Goal: Information Seeking & Learning: Learn about a topic

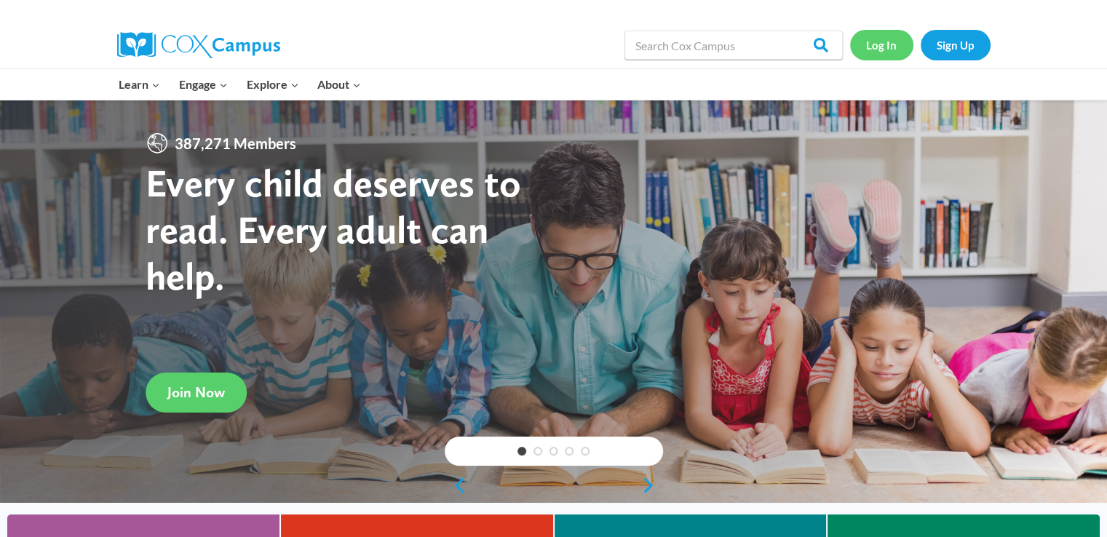
click at [882, 46] on link "Log In" at bounding box center [881, 45] width 63 height 30
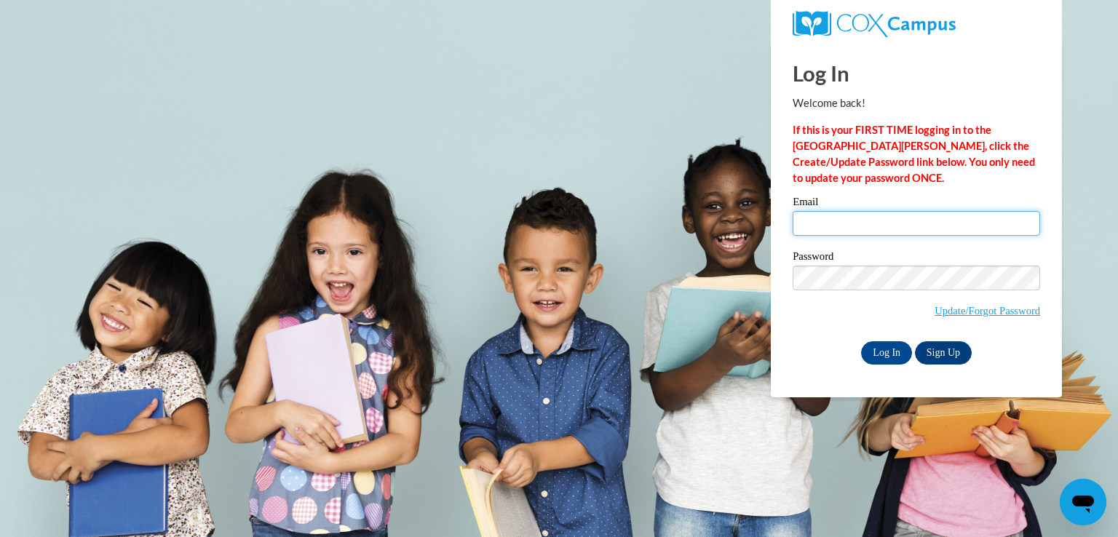
click at [809, 220] on input "Email" at bounding box center [916, 223] width 247 height 25
type input "Dianneneeka@gmail.com"
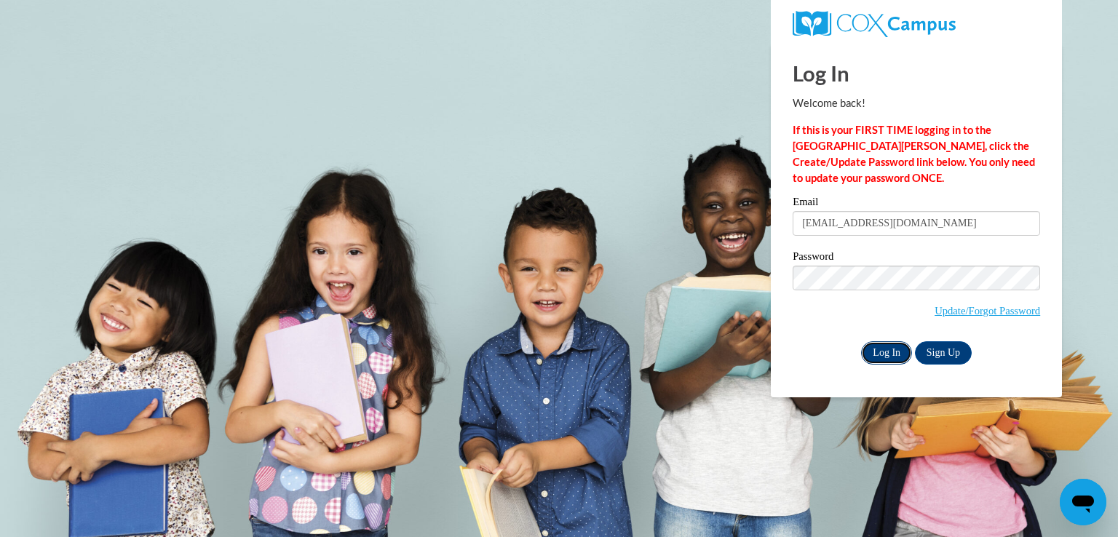
click at [903, 359] on input "Log In" at bounding box center [886, 352] width 51 height 23
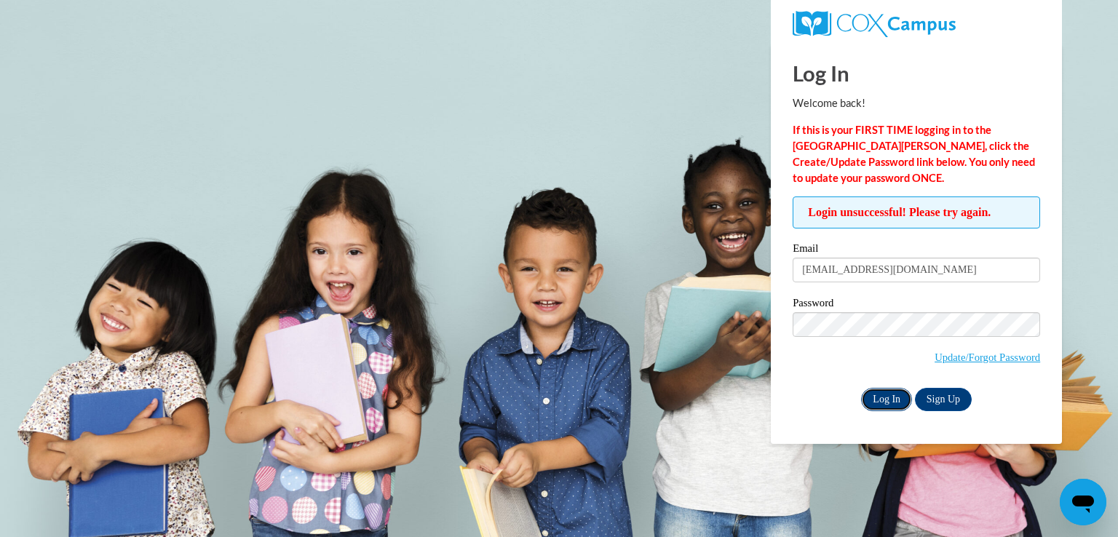
click at [894, 401] on input "Log In" at bounding box center [886, 399] width 51 height 23
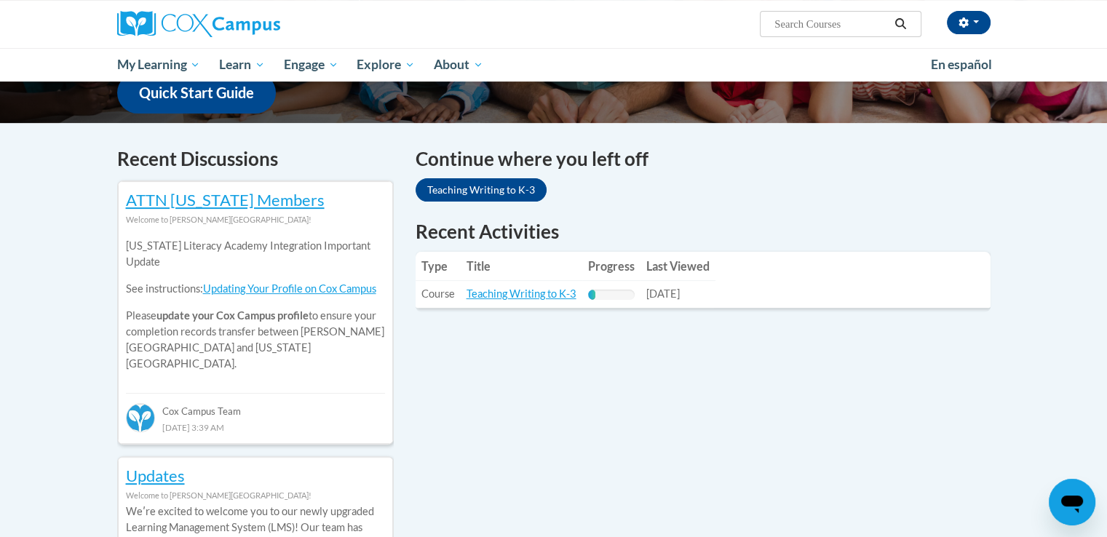
scroll to position [408, 0]
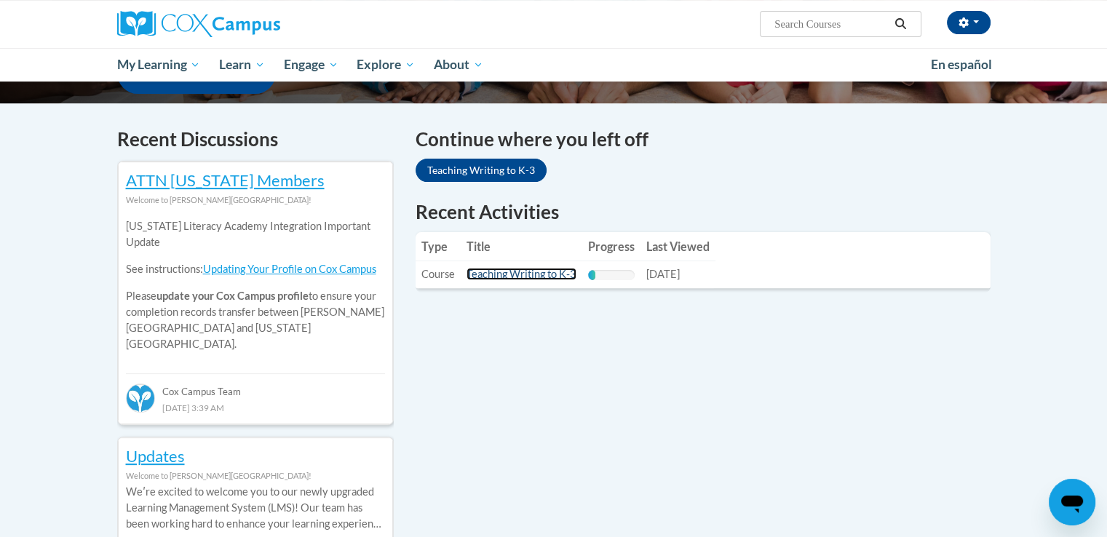
click at [552, 275] on link "Teaching Writing to K-3" at bounding box center [522, 274] width 110 height 12
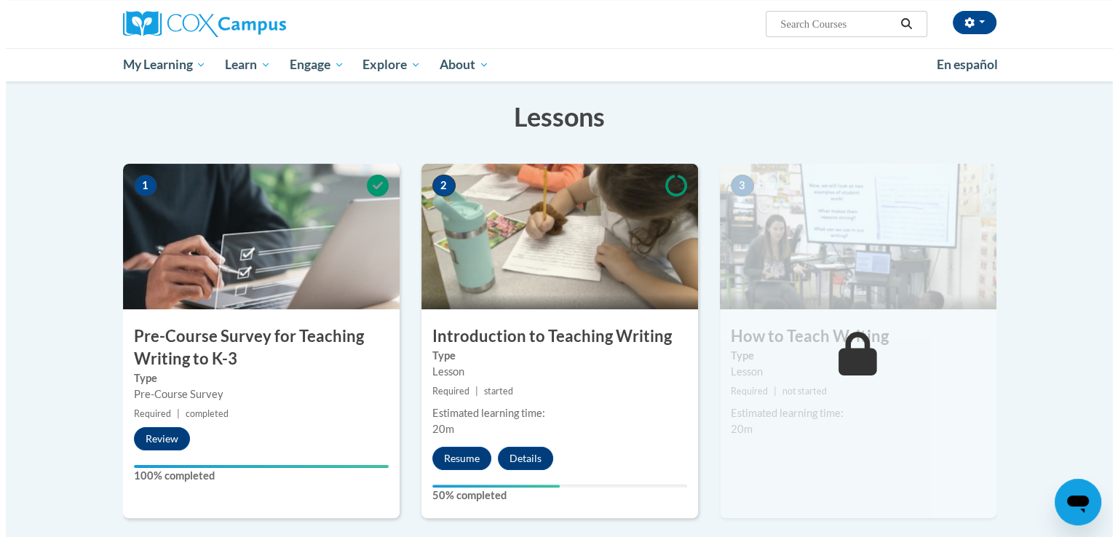
scroll to position [258, 0]
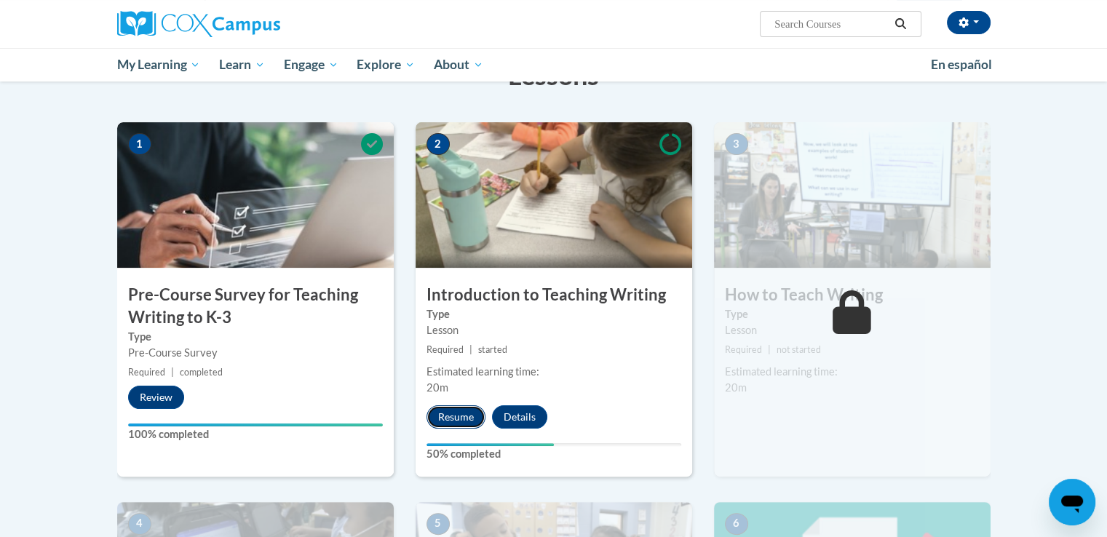
click at [457, 416] on button "Resume" at bounding box center [456, 416] width 59 height 23
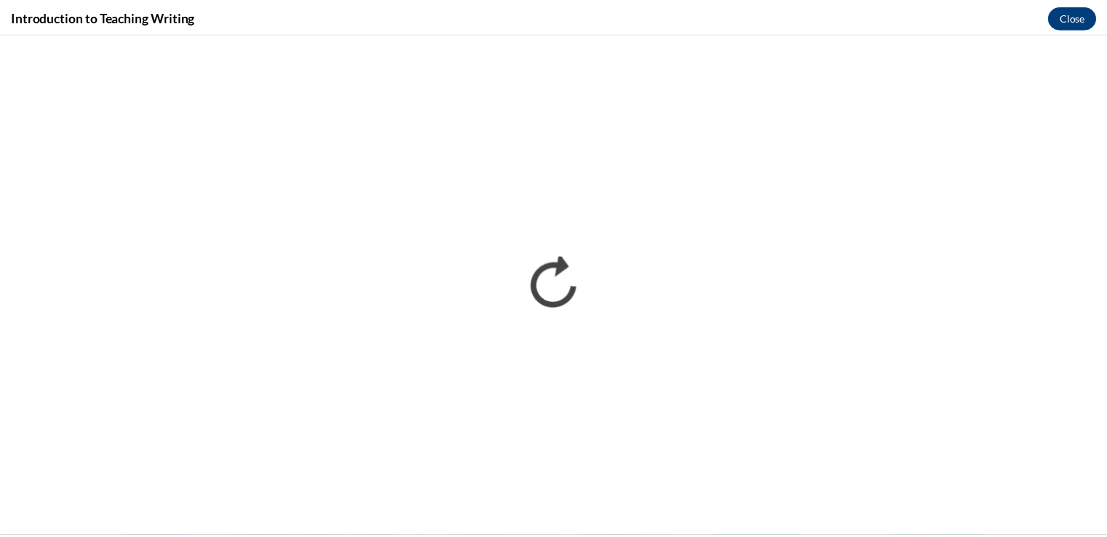
scroll to position [0, 0]
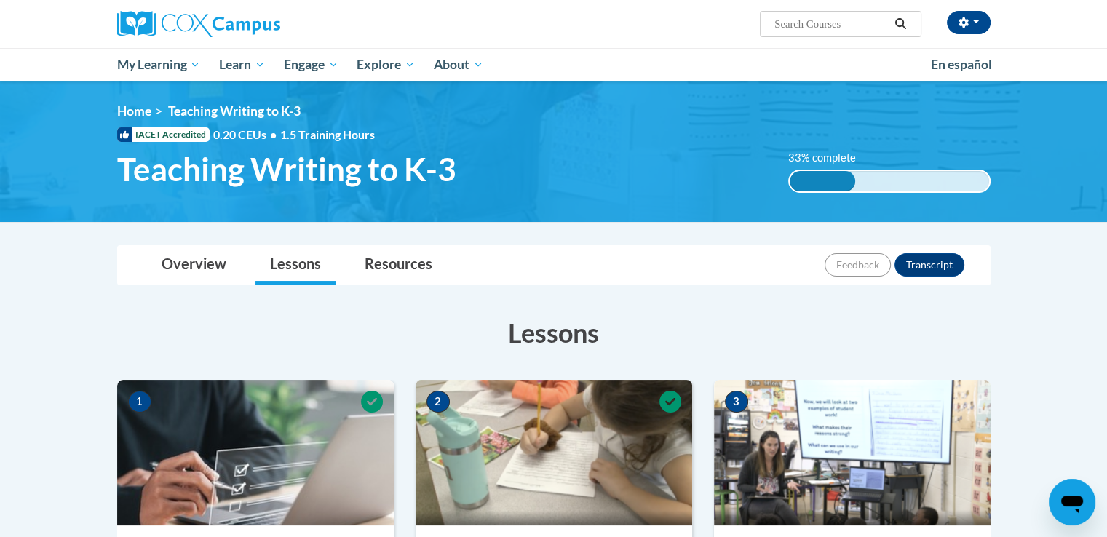
scroll to position [249, 0]
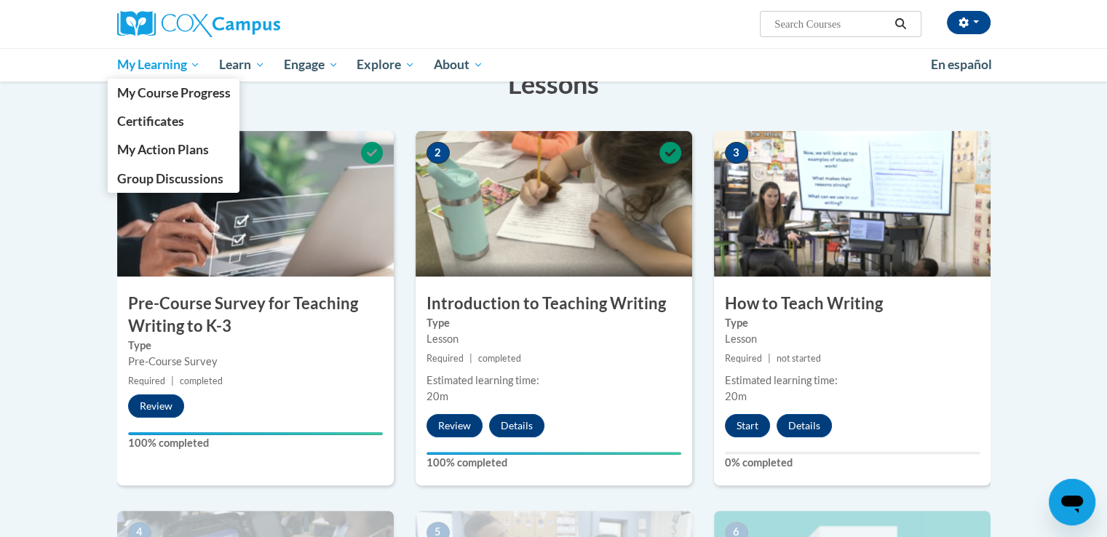
click at [170, 68] on span "My Learning" at bounding box center [158, 64] width 84 height 17
click at [181, 91] on span "My Course Progress" at bounding box center [173, 92] width 114 height 15
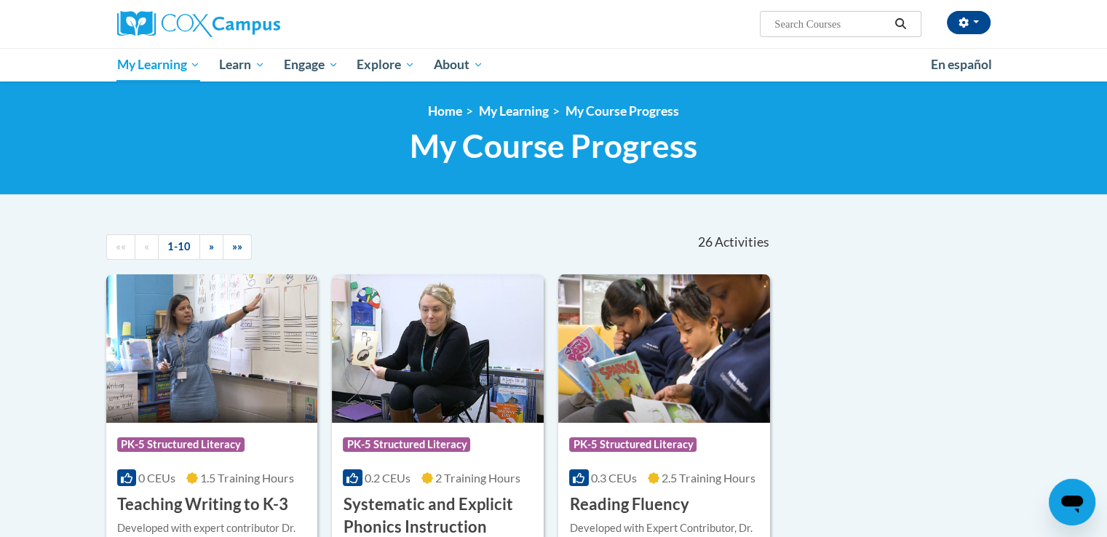
click at [785, 24] on input "Search..." at bounding box center [831, 23] width 116 height 17
type input "response to intervention"
click at [900, 21] on icon "Search" at bounding box center [900, 23] width 13 height 11
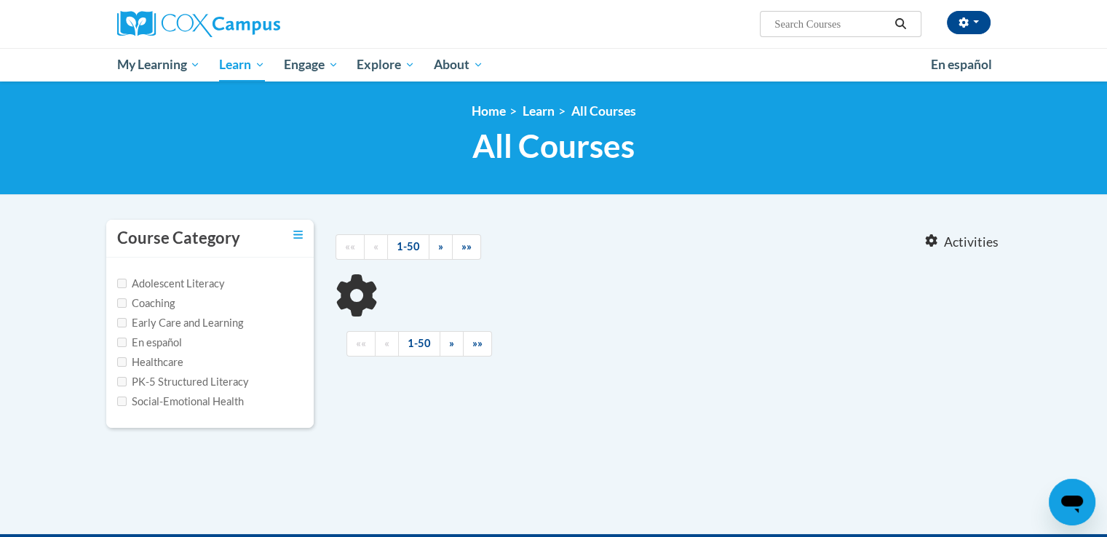
type input "response to intervention"
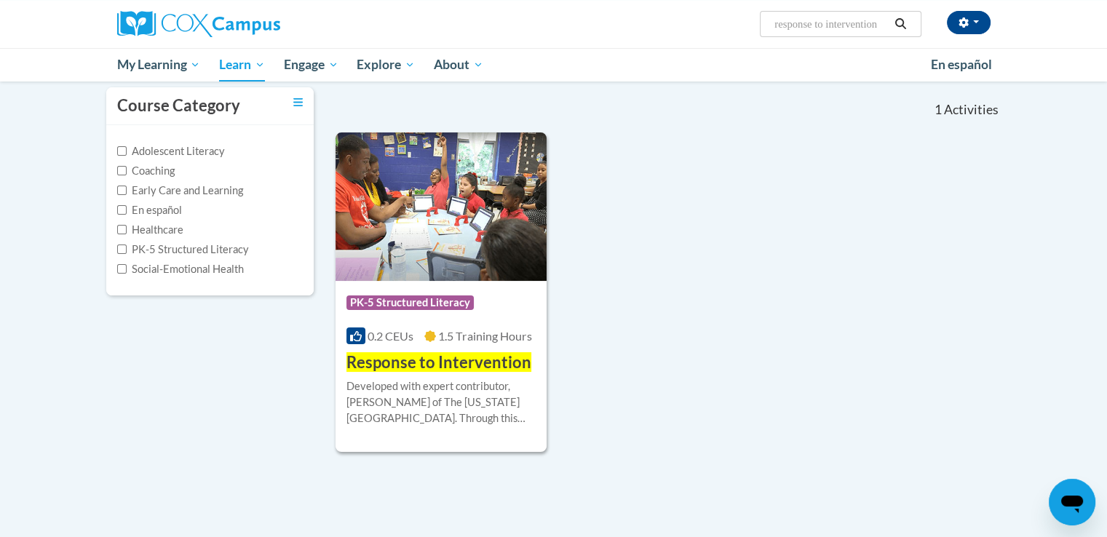
scroll to position [131, 0]
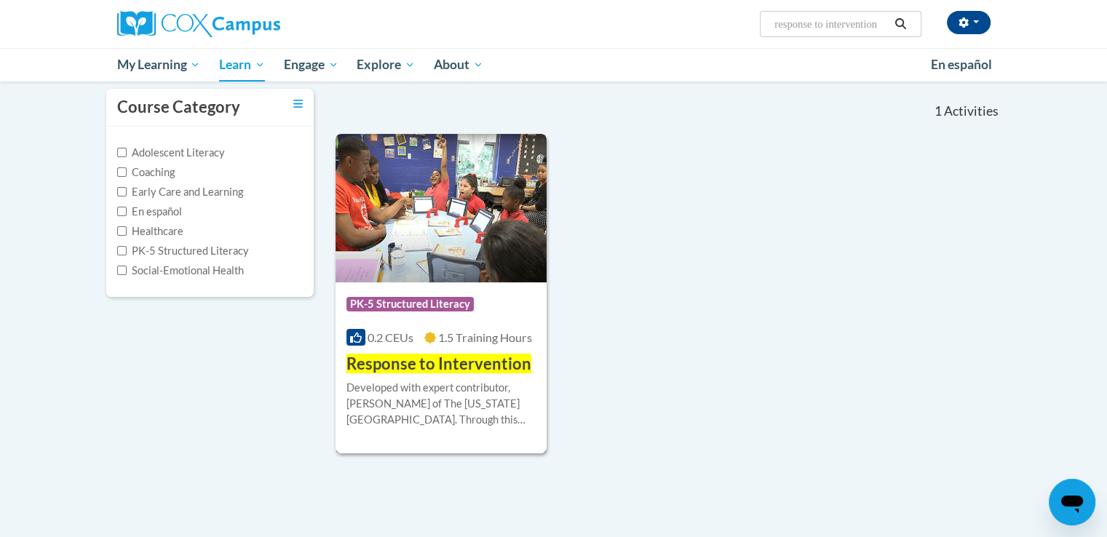
click at [464, 241] on img at bounding box center [442, 208] width 212 height 148
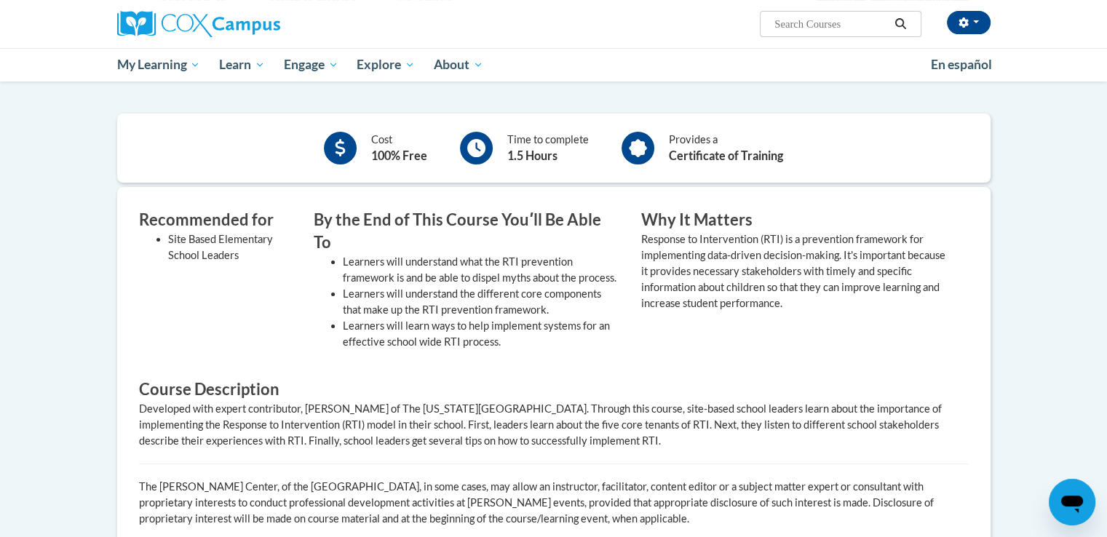
scroll to position [325, 0]
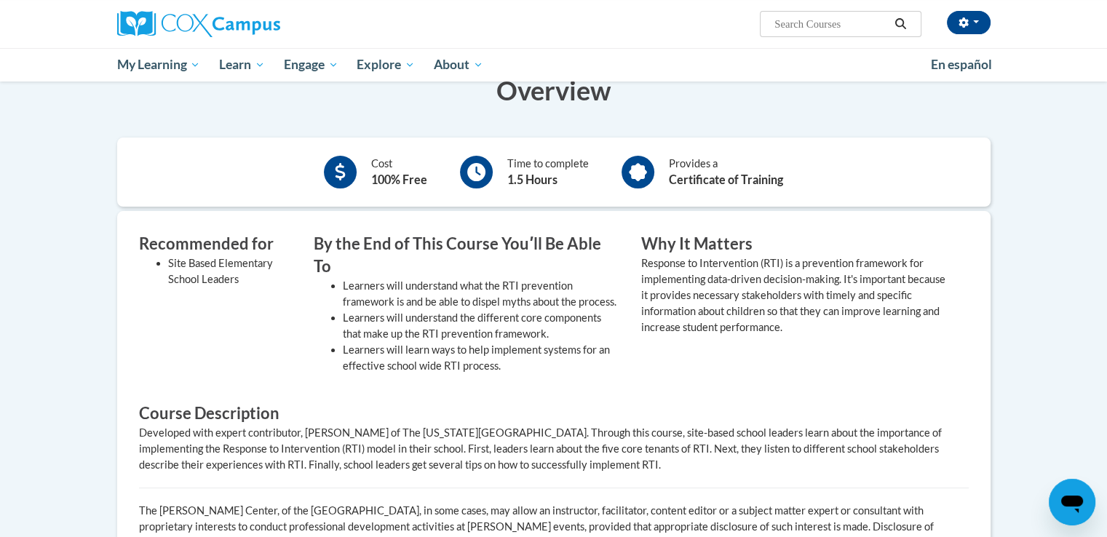
click at [770, 23] on span "Search Search..." at bounding box center [840, 24] width 161 height 26
click at [789, 24] on input "Search..." at bounding box center [831, 23] width 116 height 17
type input "meaningul readalouds for vocabulary and oral language comprehension"
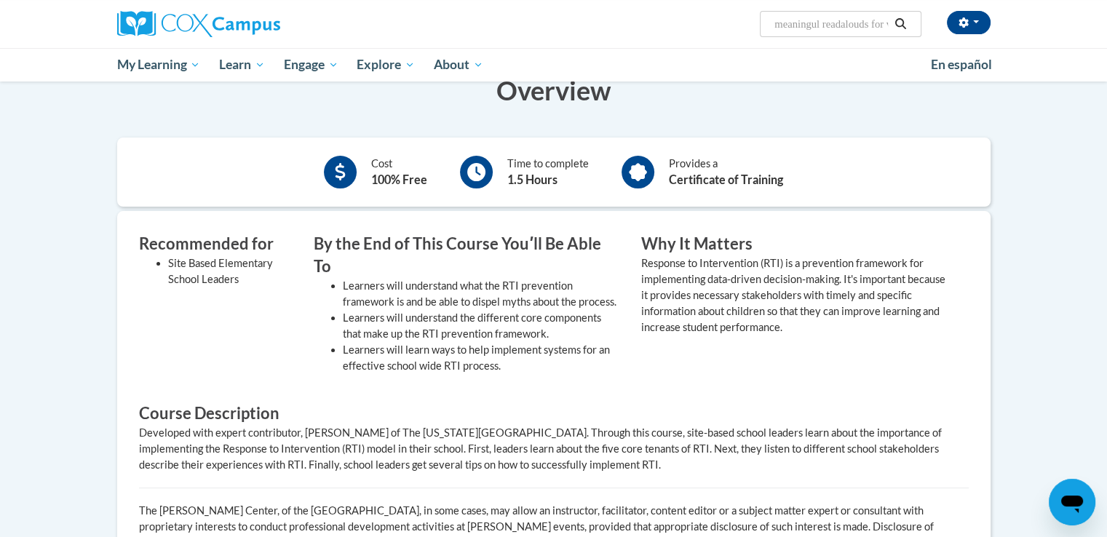
click at [905, 20] on icon "Search" at bounding box center [900, 23] width 13 height 11
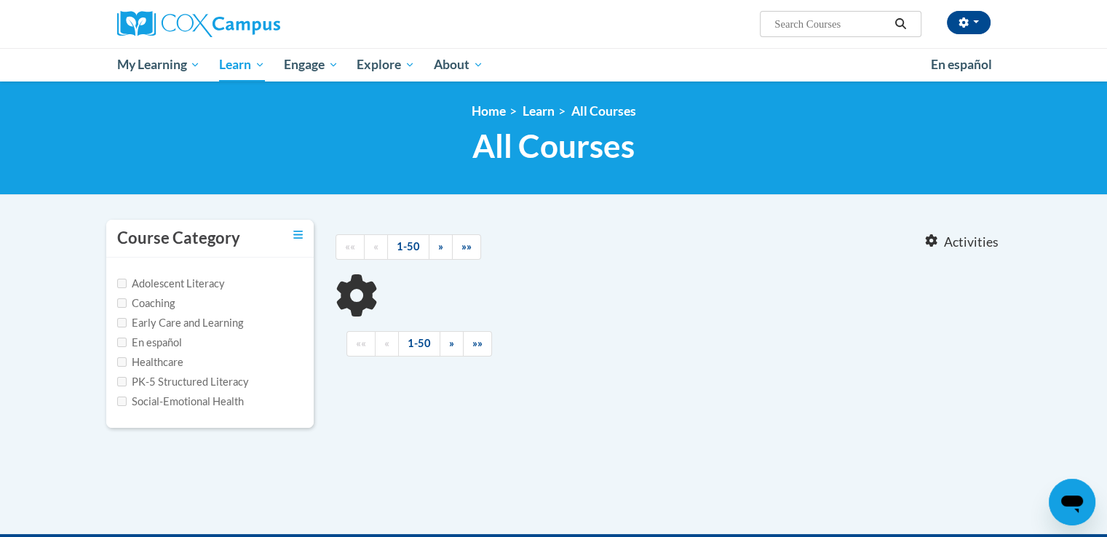
type input "meaningul readalouds for vocabulary and oral language comprehension"
click at [892, 23] on button "Search" at bounding box center [900, 23] width 22 height 17
click at [879, 25] on input "meaningul readalouds for vocabulary and oral language comprehension" at bounding box center [831, 23] width 116 height 17
type input "n"
click at [879, 25] on input "Search..." at bounding box center [831, 23] width 116 height 17
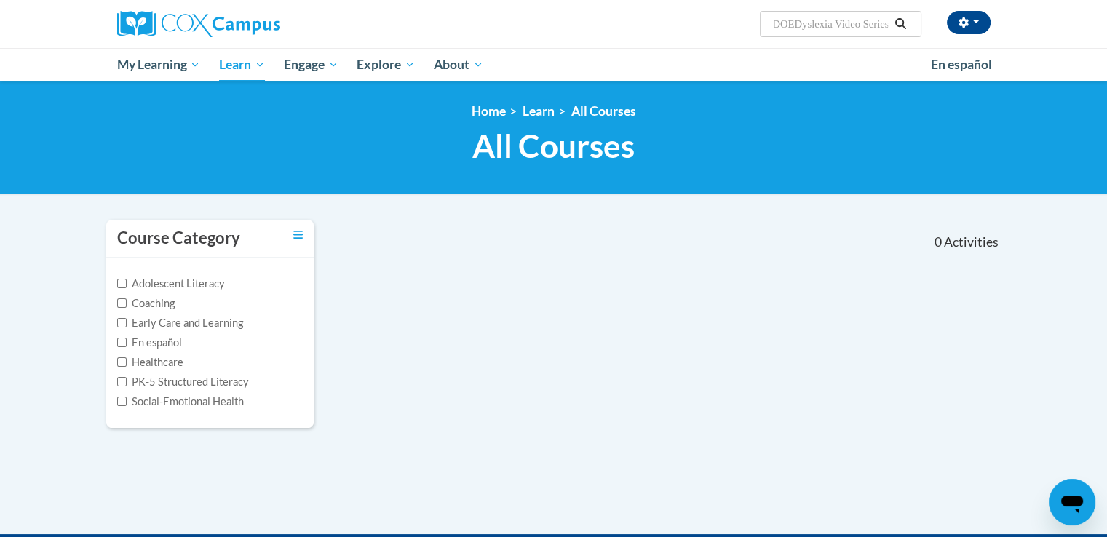
scroll to position [0, 20]
type input "GaDOEDyslexia Video Series"
click at [903, 25] on icon "Search" at bounding box center [900, 23] width 13 height 11
type input "GaDOEDyslexia Video Series"
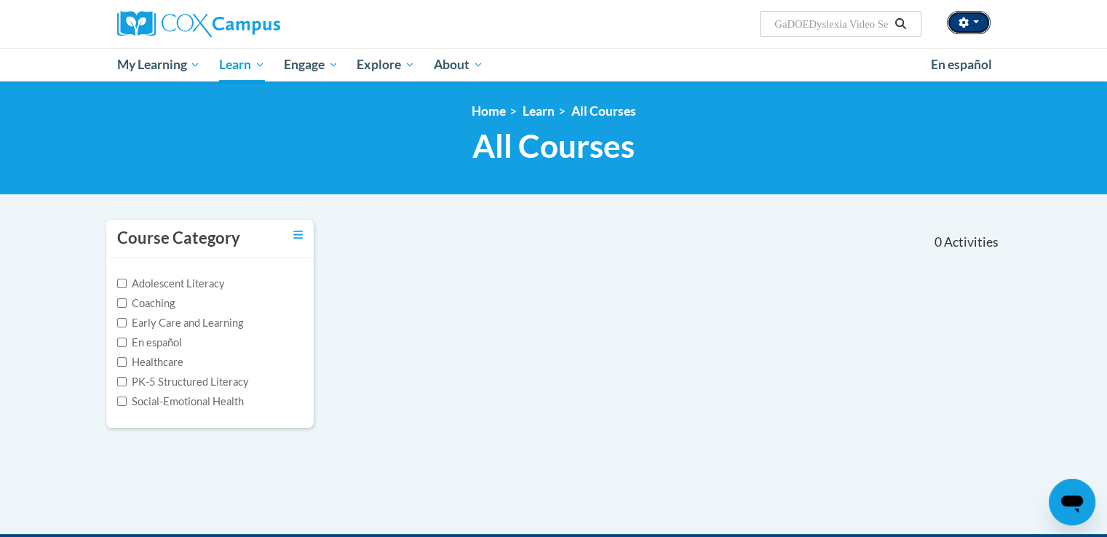
click at [976, 24] on button "button" at bounding box center [969, 22] width 44 height 23
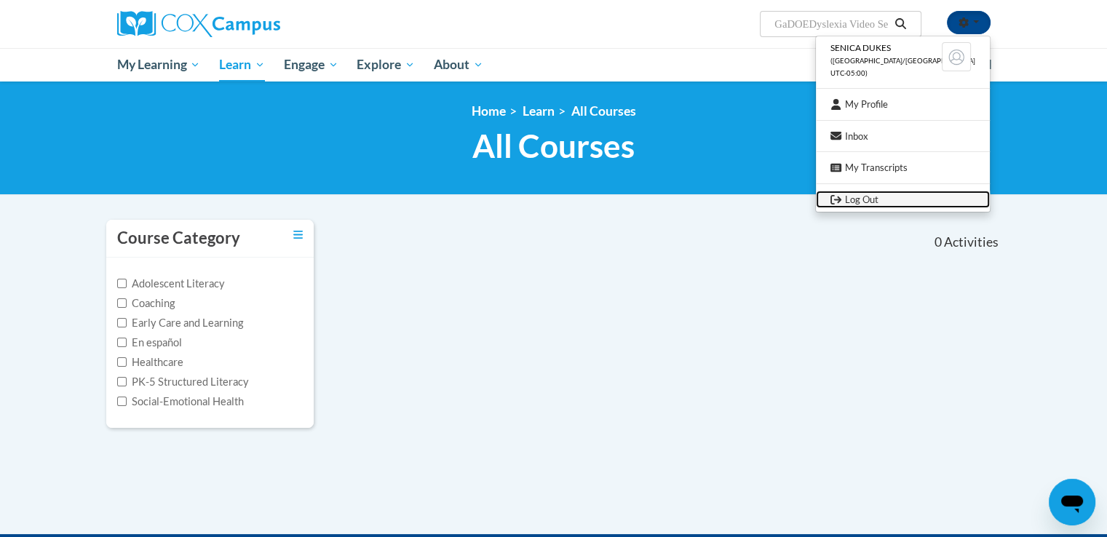
click at [921, 200] on link "Log Out" at bounding box center [903, 200] width 174 height 18
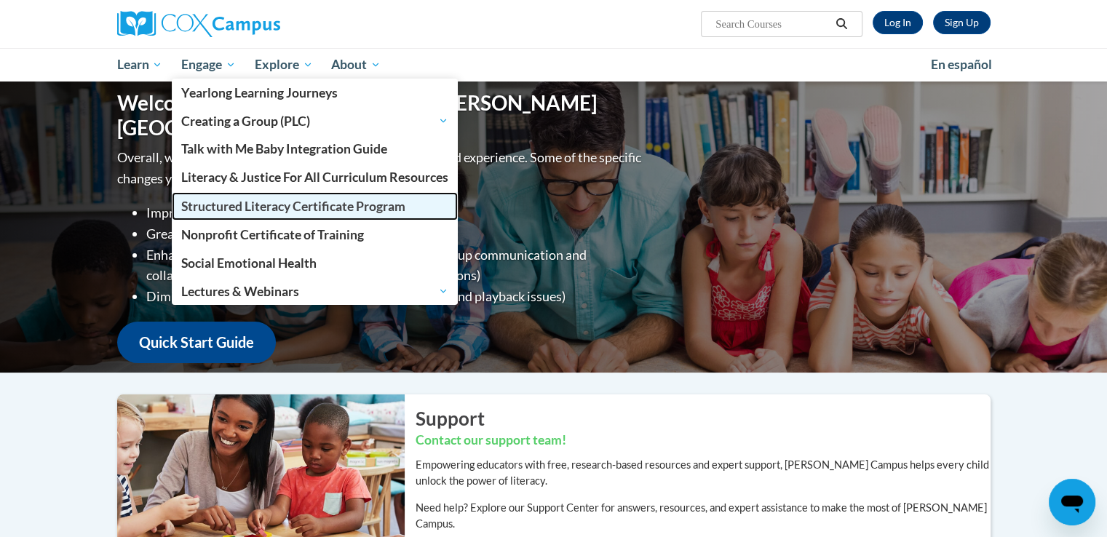
click at [247, 204] on span "Structured Literacy Certificate Program" at bounding box center [293, 206] width 224 height 15
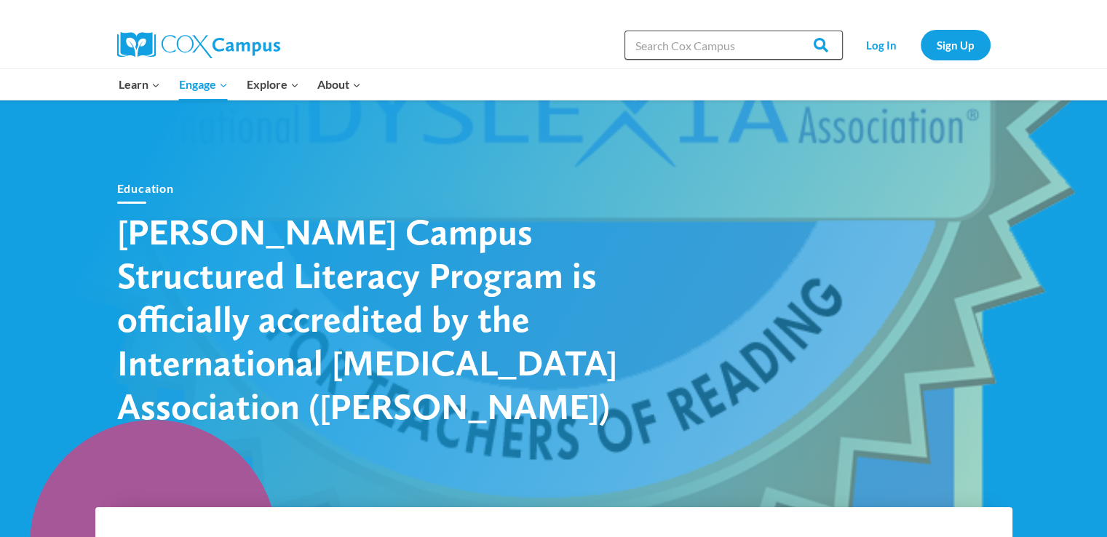
click at [642, 52] on input "Search in [URL][DOMAIN_NAME]" at bounding box center [734, 45] width 218 height 29
type input "meaningful conversations"
click at [812, 33] on input "Search" at bounding box center [814, 45] width 57 height 29
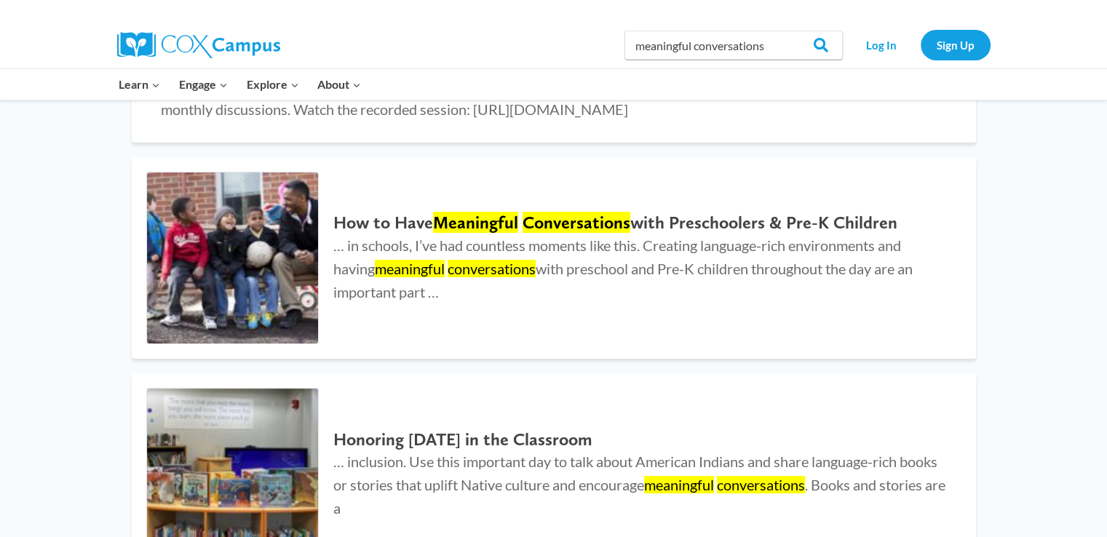
scroll to position [247, 0]
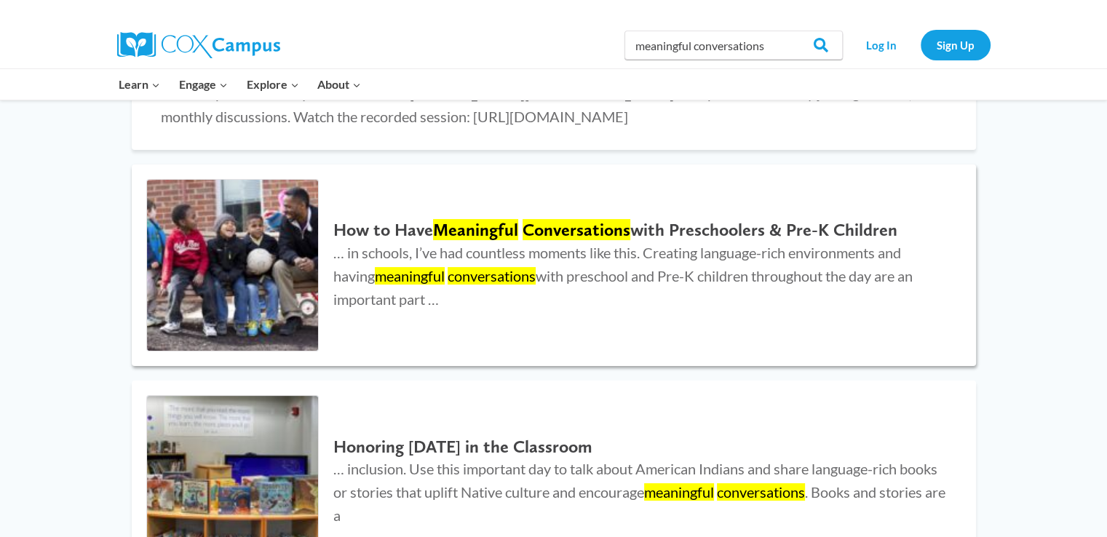
click at [233, 295] on img at bounding box center [233, 266] width 172 height 172
